Goal: Task Accomplishment & Management: Use online tool/utility

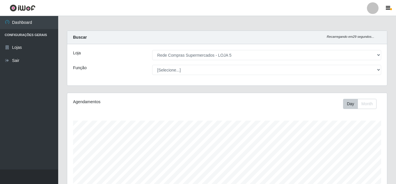
select select "397"
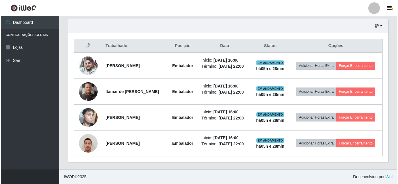
scroll to position [121, 320]
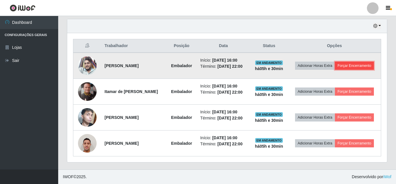
click at [350, 67] on button "Forçar Encerramento" at bounding box center [354, 66] width 39 height 8
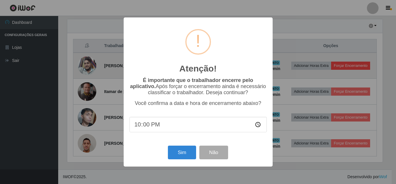
scroll to position [121, 317]
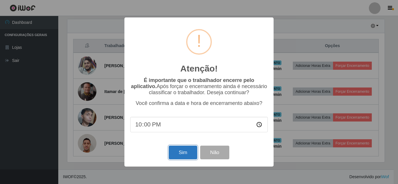
click at [180, 157] on button "Sim" at bounding box center [183, 153] width 28 height 14
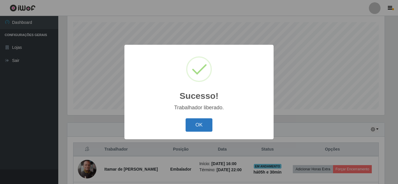
click at [197, 124] on button "OK" at bounding box center [198, 126] width 27 height 14
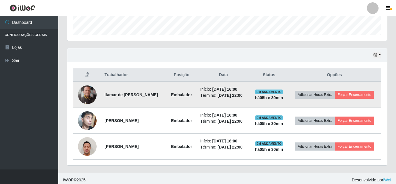
scroll to position [176, 0]
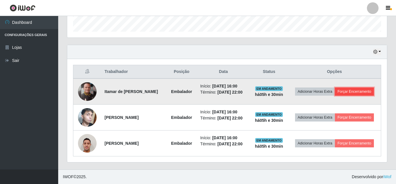
click at [363, 89] on button "Forçar Encerramento" at bounding box center [354, 92] width 39 height 8
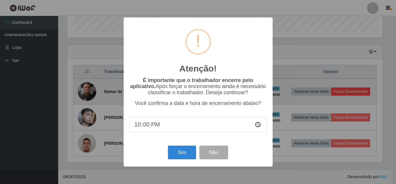
scroll to position [121, 317]
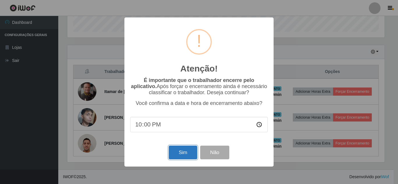
click at [186, 157] on button "Sim" at bounding box center [183, 153] width 28 height 14
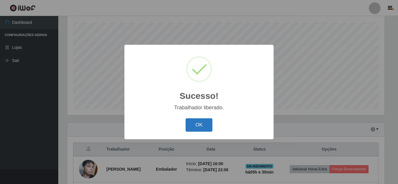
click at [192, 124] on button "OK" at bounding box center [198, 126] width 27 height 14
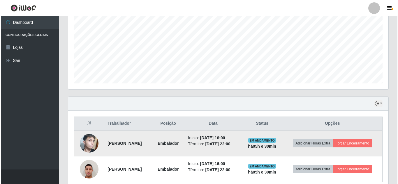
scroll to position [151, 0]
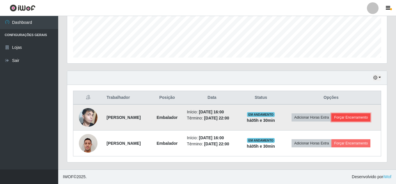
click at [355, 117] on button "Forçar Encerramento" at bounding box center [351, 118] width 39 height 8
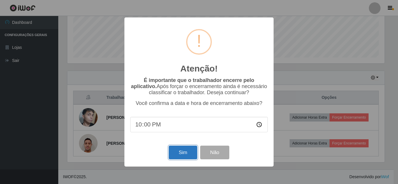
click at [183, 157] on button "Sim" at bounding box center [183, 153] width 28 height 14
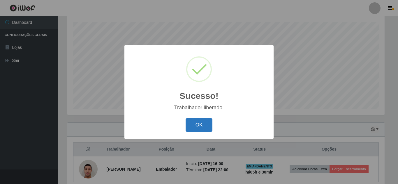
click at [211, 122] on button "OK" at bounding box center [198, 126] width 27 height 14
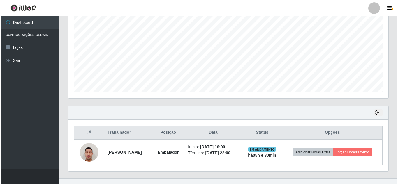
scroll to position [0, 0]
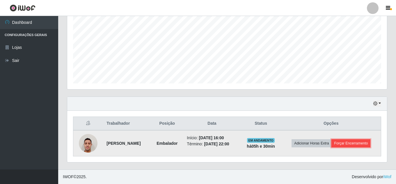
click at [348, 142] on button "Forçar Encerramento" at bounding box center [351, 143] width 39 height 8
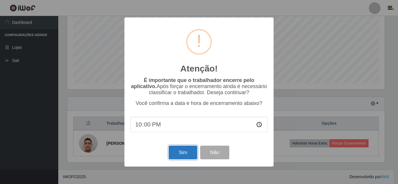
click at [172, 153] on button "Sim" at bounding box center [183, 153] width 28 height 14
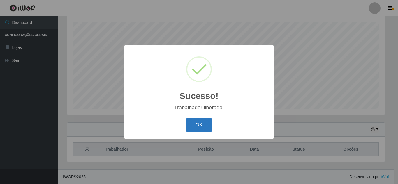
click at [191, 123] on button "OK" at bounding box center [198, 126] width 27 height 14
